Goal: Task Accomplishment & Management: Use online tool/utility

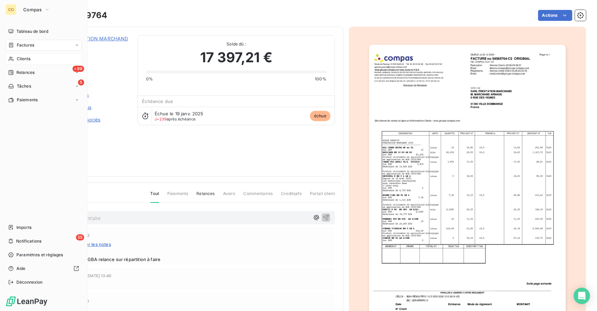
click at [11, 60] on icon at bounding box center [11, 58] width 6 height 5
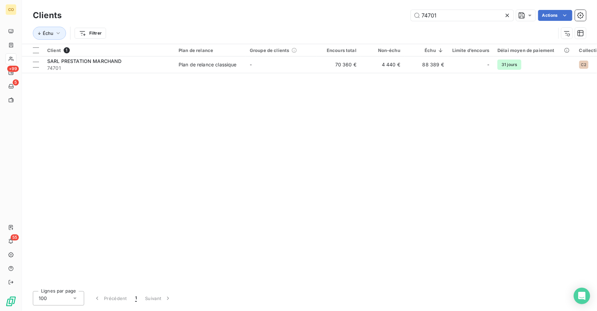
drag, startPoint x: 452, startPoint y: 16, endPoint x: 327, endPoint y: 1, distance: 126.0
click at [331, 0] on div "Clients 74701 Actions Échu Filtrer" at bounding box center [310, 22] width 576 height 44
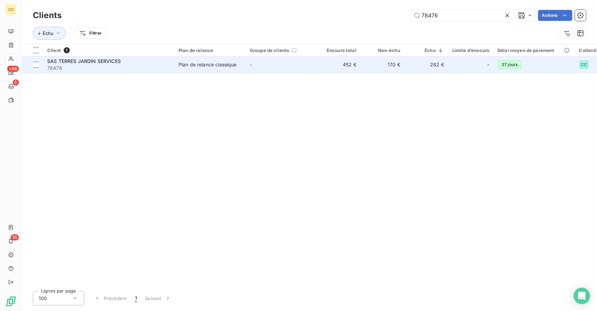
type input "78476"
click at [179, 63] on div "Plan de relance classique" at bounding box center [208, 64] width 58 height 7
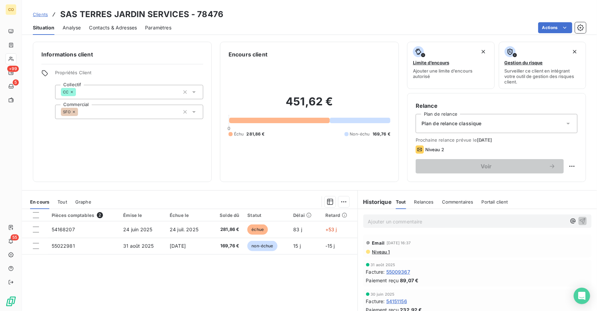
click at [380, 253] on span "Niveau 1" at bounding box center [381, 251] width 18 height 5
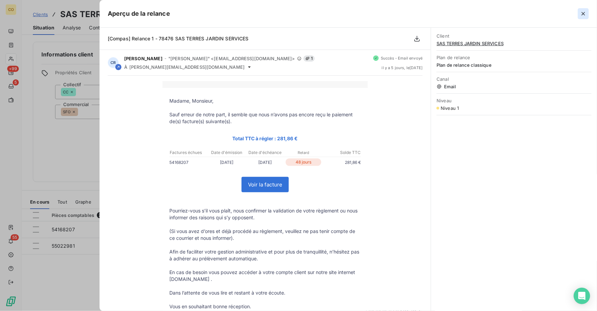
click at [585, 14] on icon "button" at bounding box center [583, 13] width 7 height 7
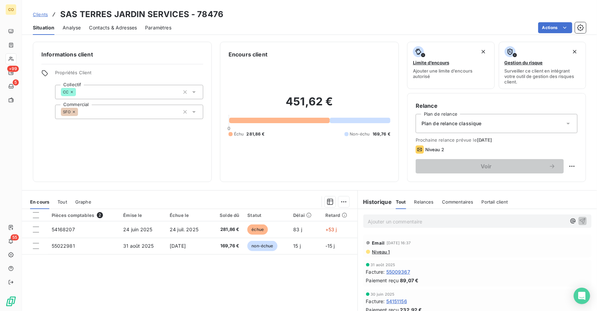
click at [491, 123] on div "Plan de relance classique" at bounding box center [497, 123] width 162 height 19
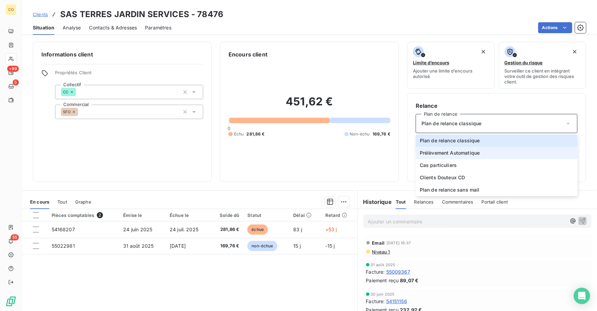
click at [483, 151] on li "Prélèvement Automatique" at bounding box center [497, 153] width 162 height 12
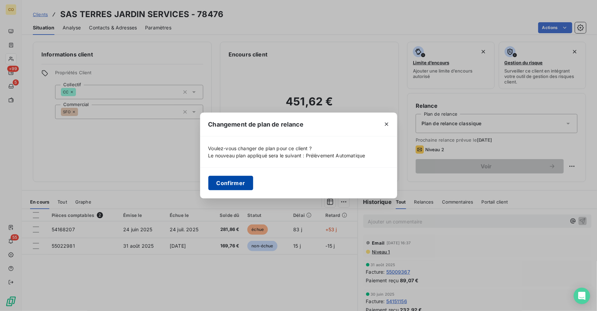
click at [223, 182] on button "Confirmer" at bounding box center [231, 183] width 45 height 14
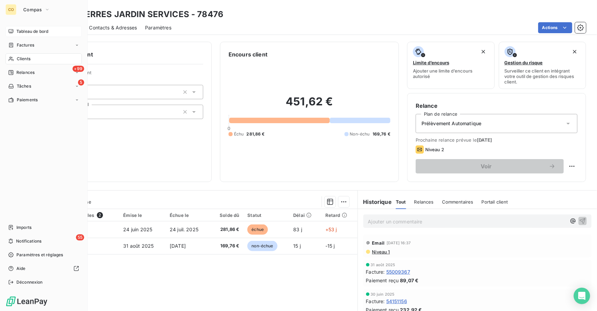
click at [25, 32] on span "Tableau de bord" at bounding box center [32, 31] width 32 height 6
